Goal: Task Accomplishment & Management: Complete application form

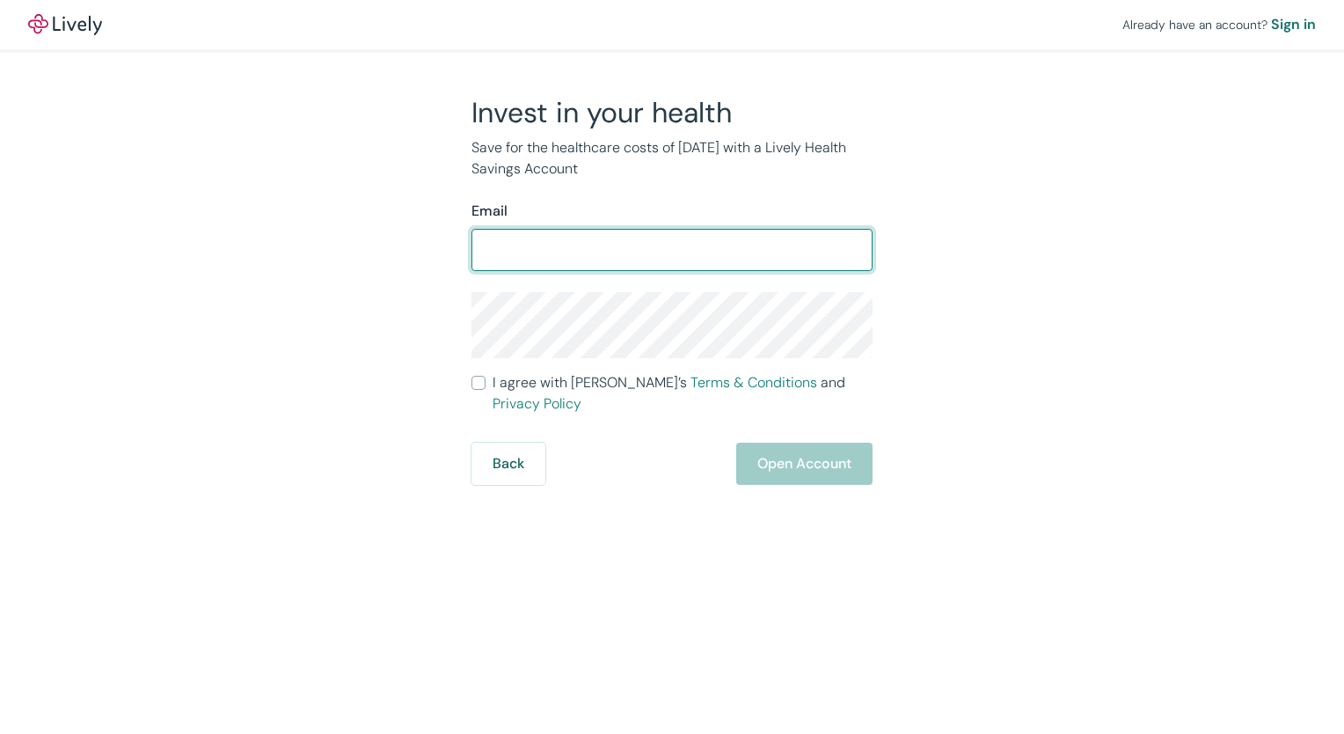
click at [610, 243] on input "Email" at bounding box center [672, 249] width 401 height 35
type input "[EMAIL_ADDRESS][DOMAIN_NAME]"
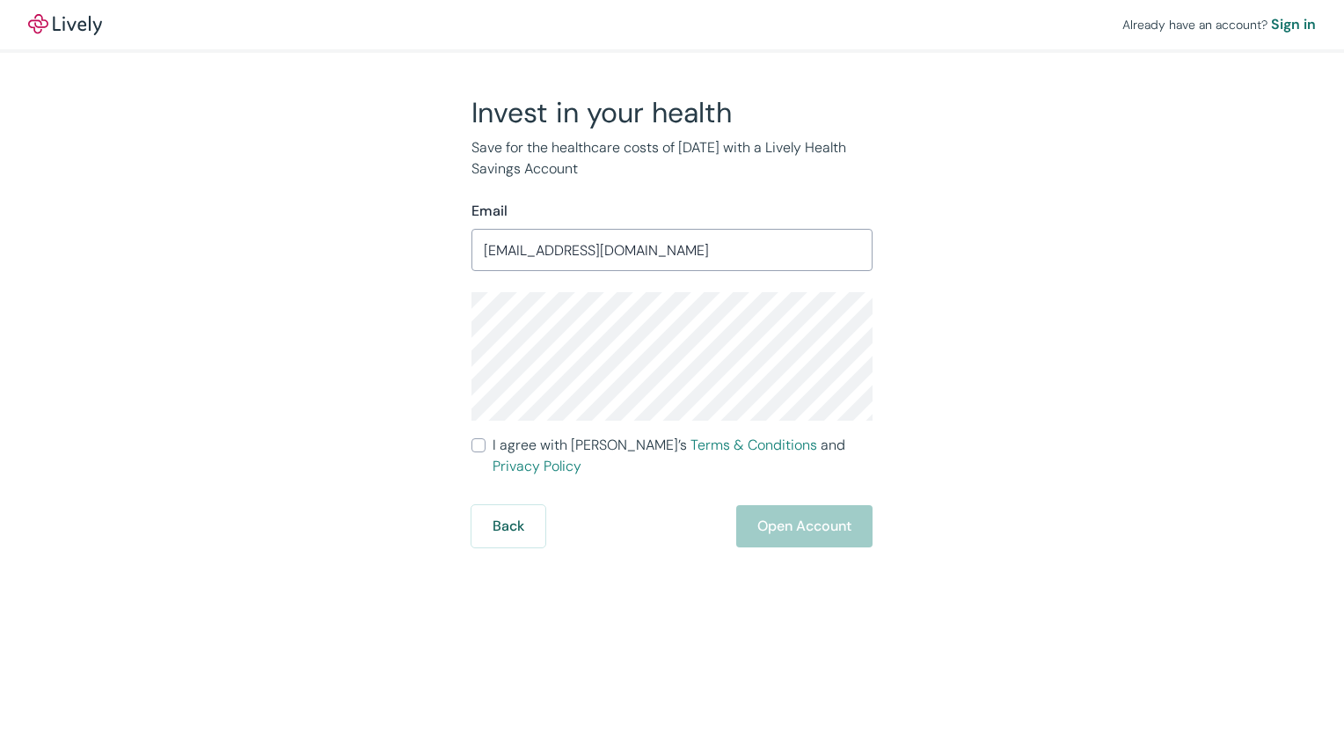
click at [830, 515] on div "Back Open Account" at bounding box center [672, 526] width 401 height 42
click at [797, 505] on div "Back Open Account" at bounding box center [672, 526] width 401 height 42
click at [736, 256] on input "[EMAIL_ADDRESS][DOMAIN_NAME]" at bounding box center [672, 249] width 401 height 35
click at [795, 508] on div "Back Open Account" at bounding box center [672, 526] width 401 height 42
click at [481, 443] on input "I agree with Lively’s Terms & Conditions and Privacy Policy" at bounding box center [479, 445] width 14 height 14
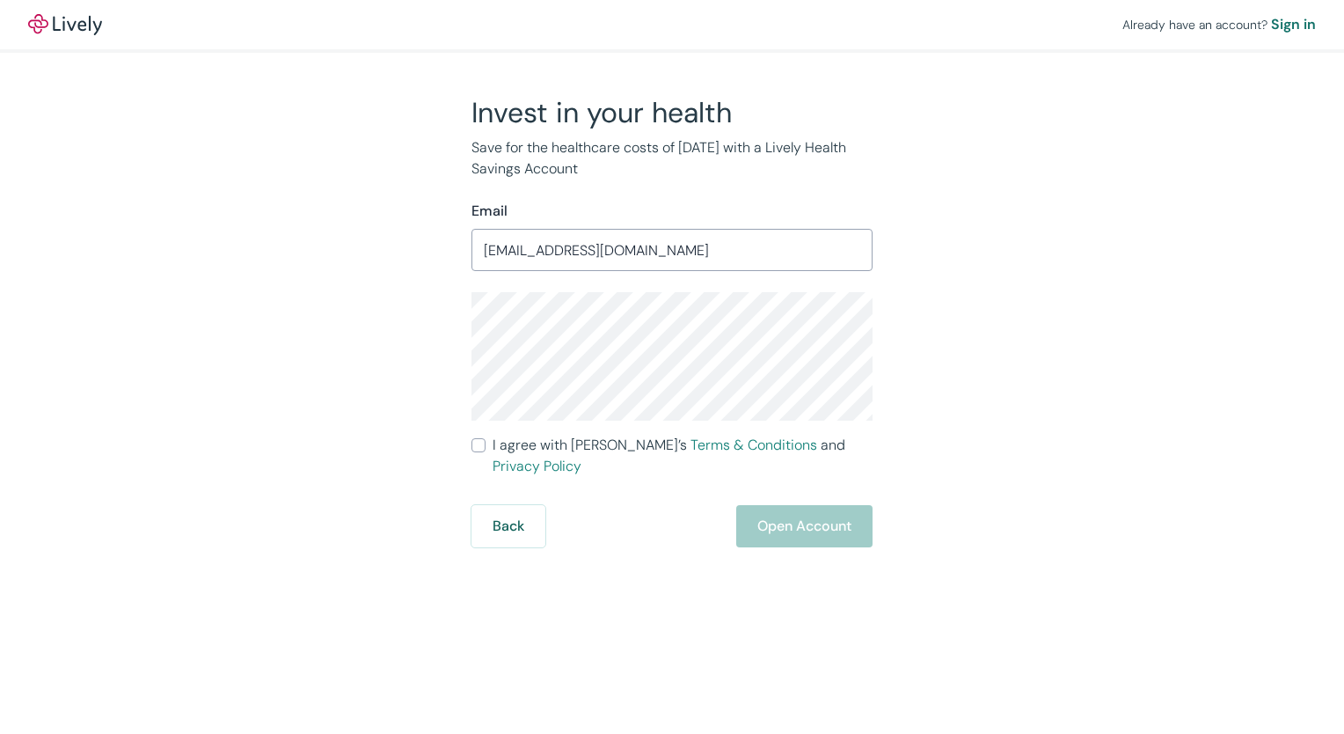
checkbox input "true"
click at [823, 513] on button "Open Account" at bounding box center [804, 526] width 136 height 42
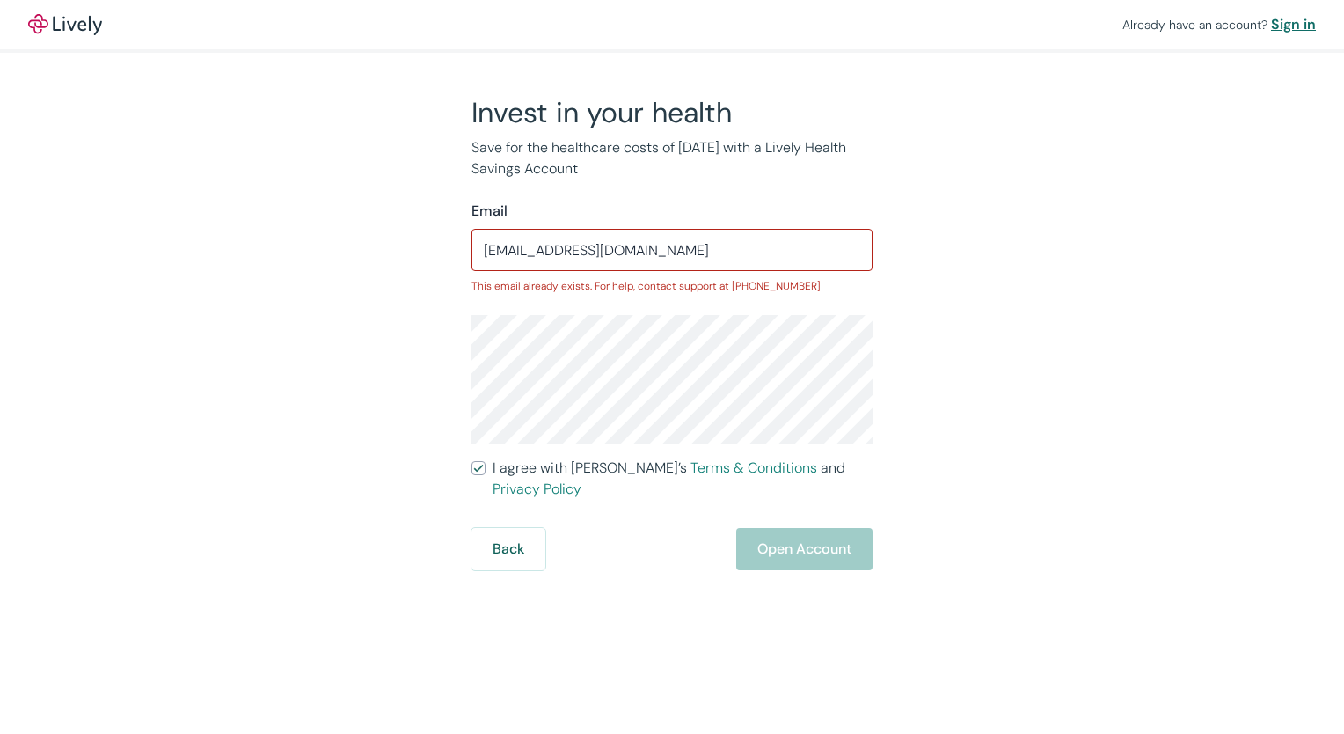
click at [1294, 18] on div "Sign in" at bounding box center [1293, 24] width 45 height 21
